Goal: Check status: Check status

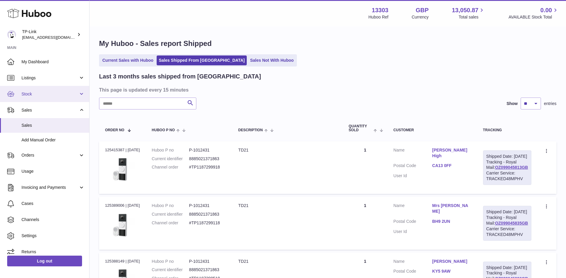
click at [42, 96] on span "Stock" at bounding box center [49, 94] width 57 height 6
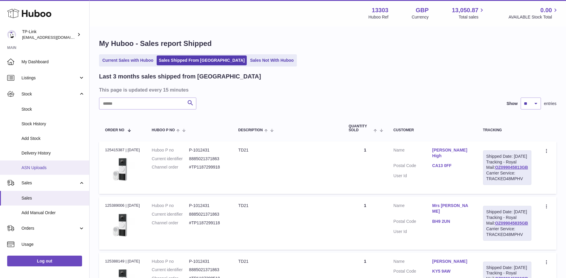
click at [43, 170] on span "ASN Uploads" at bounding box center [52, 168] width 63 height 6
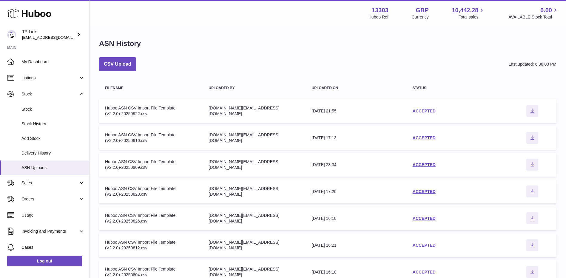
click at [427, 110] on link "ACCEPTED" at bounding box center [424, 111] width 23 height 5
click at [426, 109] on link "ACCEPTED" at bounding box center [424, 111] width 23 height 5
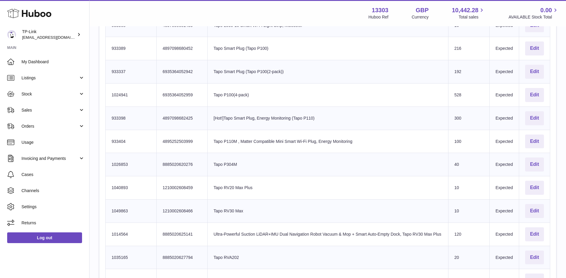
scroll to position [955, 0]
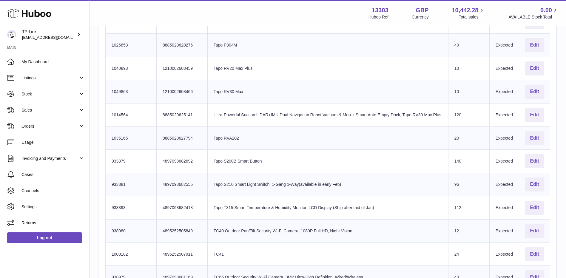
click at [285, 142] on td "Product title Tapo RVA202" at bounding box center [327, 138] width 241 height 23
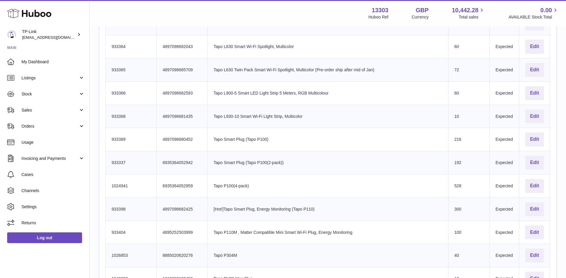
drag, startPoint x: 112, startPoint y: 186, endPoint x: 132, endPoint y: 187, distance: 20.1
click at [132, 187] on td "Huboo SKU Number 1024941" at bounding box center [131, 185] width 51 height 23
copy td "1024941"
click at [46, 95] on span "Stock" at bounding box center [49, 94] width 57 height 6
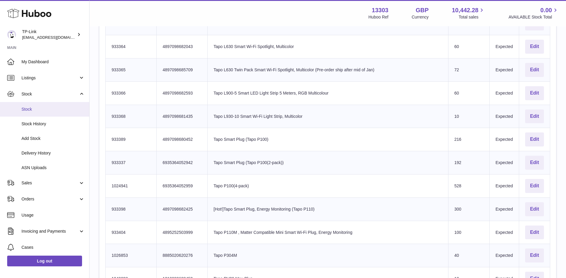
click at [47, 107] on span "Stock" at bounding box center [52, 110] width 63 height 6
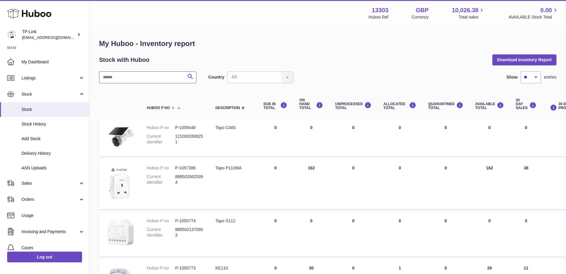
click at [145, 75] on input "text" at bounding box center [147, 77] width 97 height 12
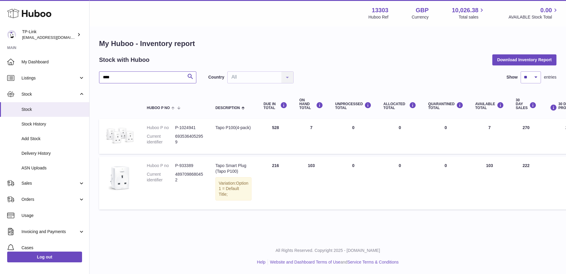
type input "****"
drag, startPoint x: 175, startPoint y: 128, endPoint x: 200, endPoint y: 128, distance: 24.8
click at [200, 128] on dd "P-1024941" at bounding box center [189, 128] width 28 height 6
copy dd "P-1024941"
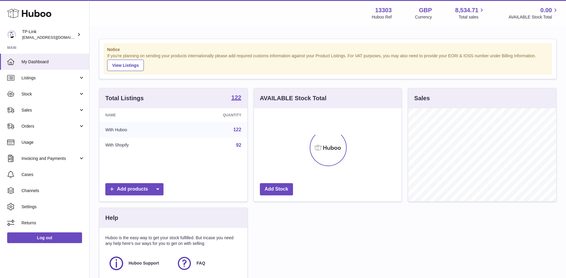
scroll to position [93, 148]
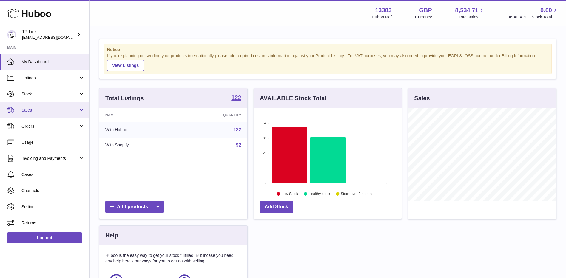
click at [39, 105] on link "Sales" at bounding box center [44, 110] width 89 height 16
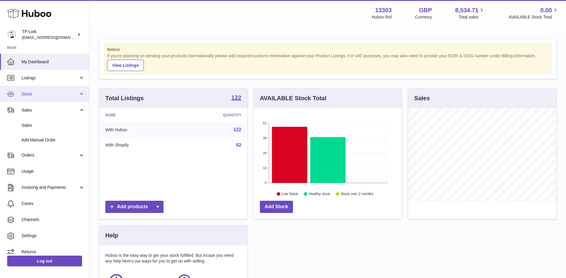
click at [45, 90] on link "Stock" at bounding box center [44, 94] width 89 height 16
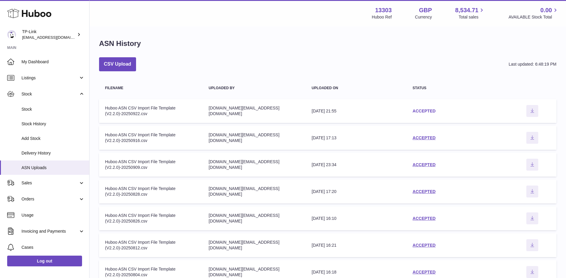
click at [421, 110] on link "ACCEPTED" at bounding box center [424, 111] width 23 height 5
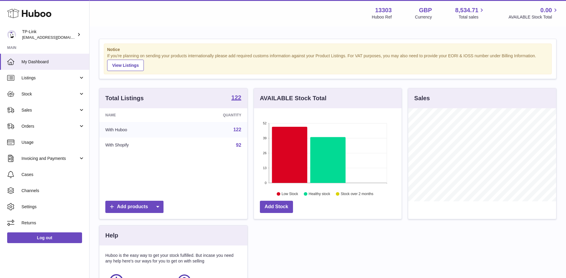
scroll to position [93, 148]
click at [49, 107] on span "Sales" at bounding box center [49, 110] width 57 height 6
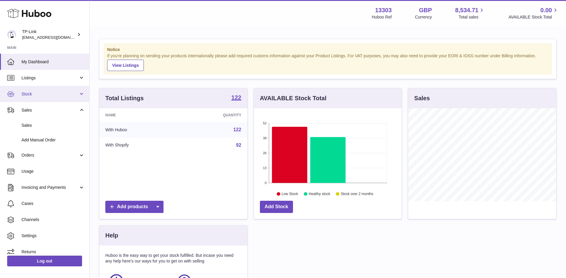
click at [39, 92] on span "Stock" at bounding box center [49, 94] width 57 height 6
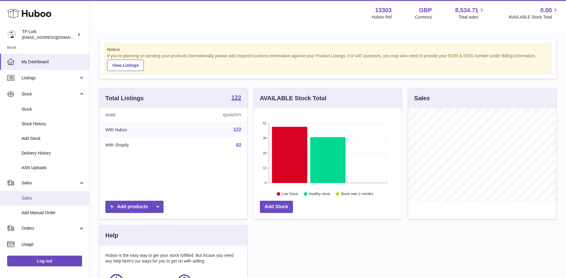
click at [41, 200] on span "Sales" at bounding box center [52, 198] width 63 height 6
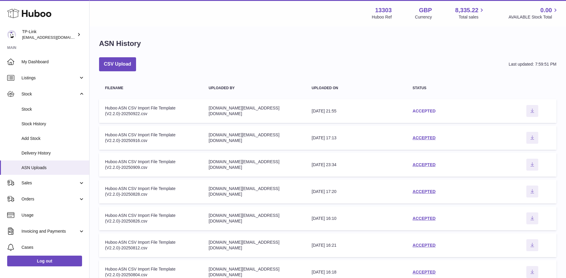
click at [434, 109] on link "ACCEPTED" at bounding box center [424, 111] width 23 height 5
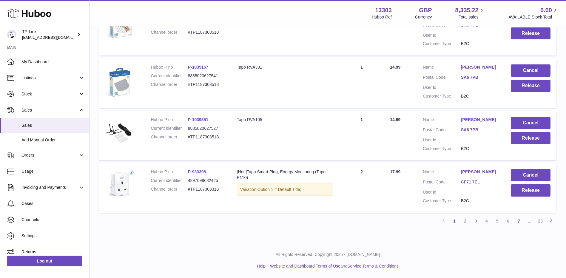
click at [518, 220] on link "7" at bounding box center [519, 221] width 11 height 11
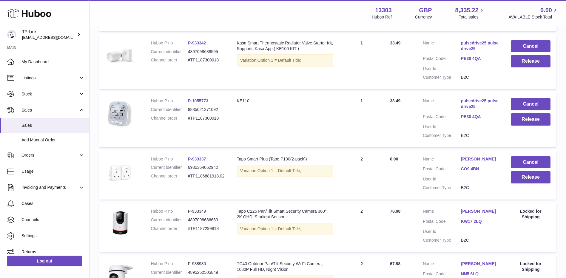
scroll to position [415, 0]
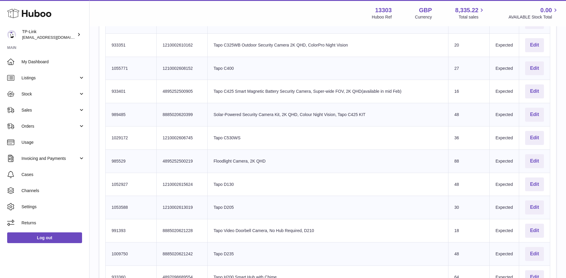
scroll to position [388, 0]
